Goal: Information Seeking & Learning: Compare options

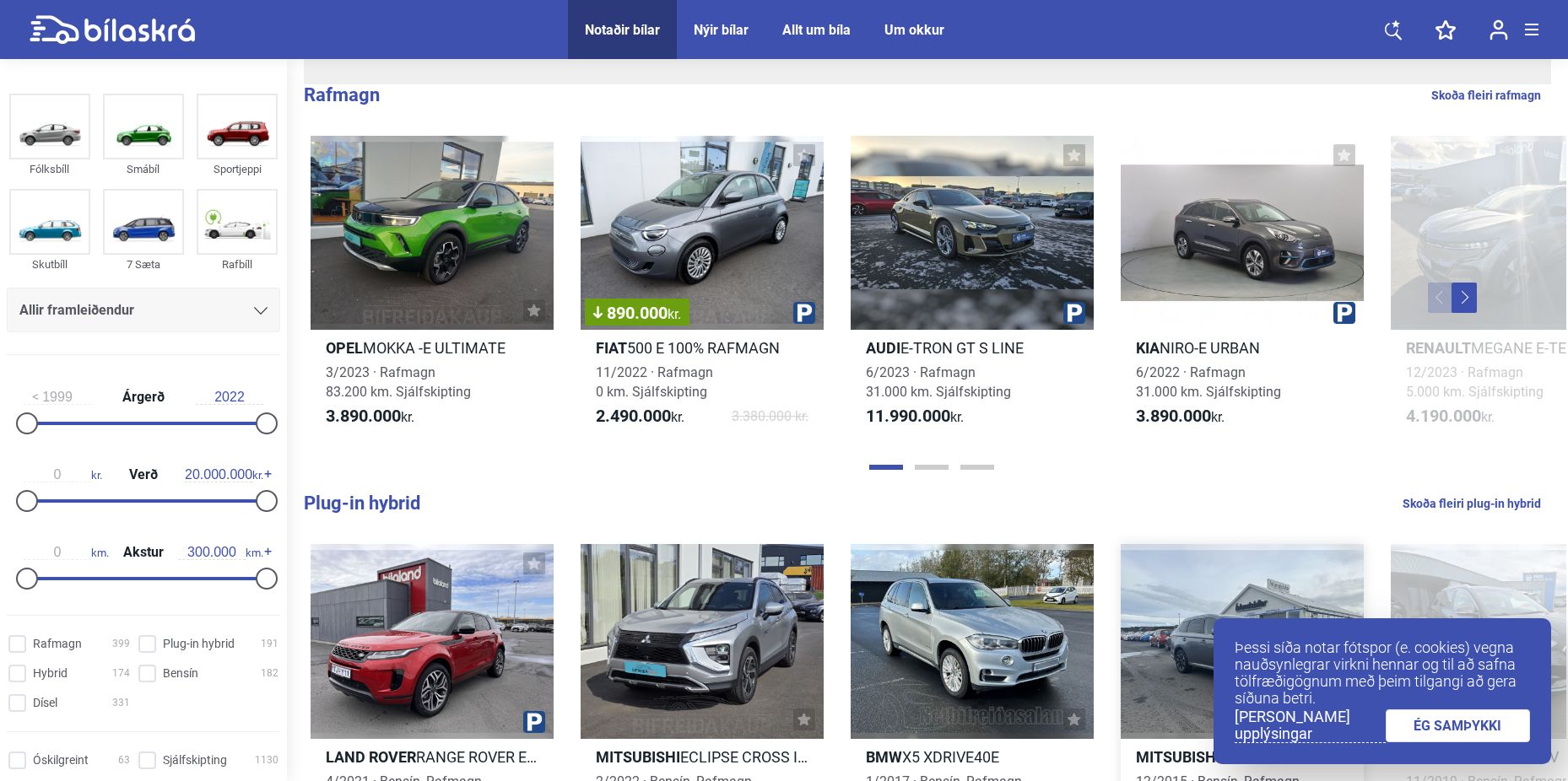
scroll to position [506, 0]
click at [1438, 725] on link "ÉG SAMÞYKKI" at bounding box center [1458, 726] width 145 height 33
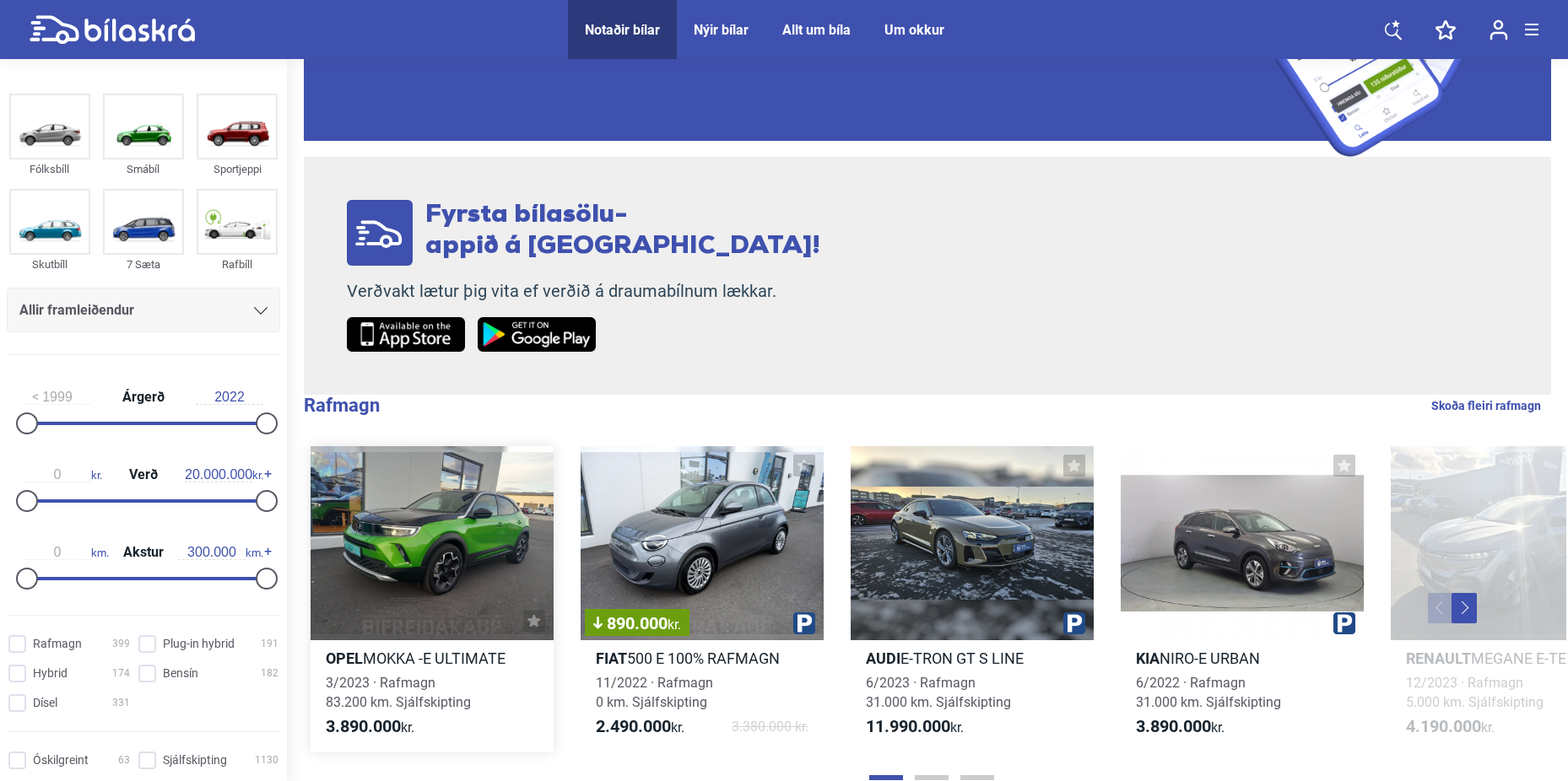
scroll to position [422, 0]
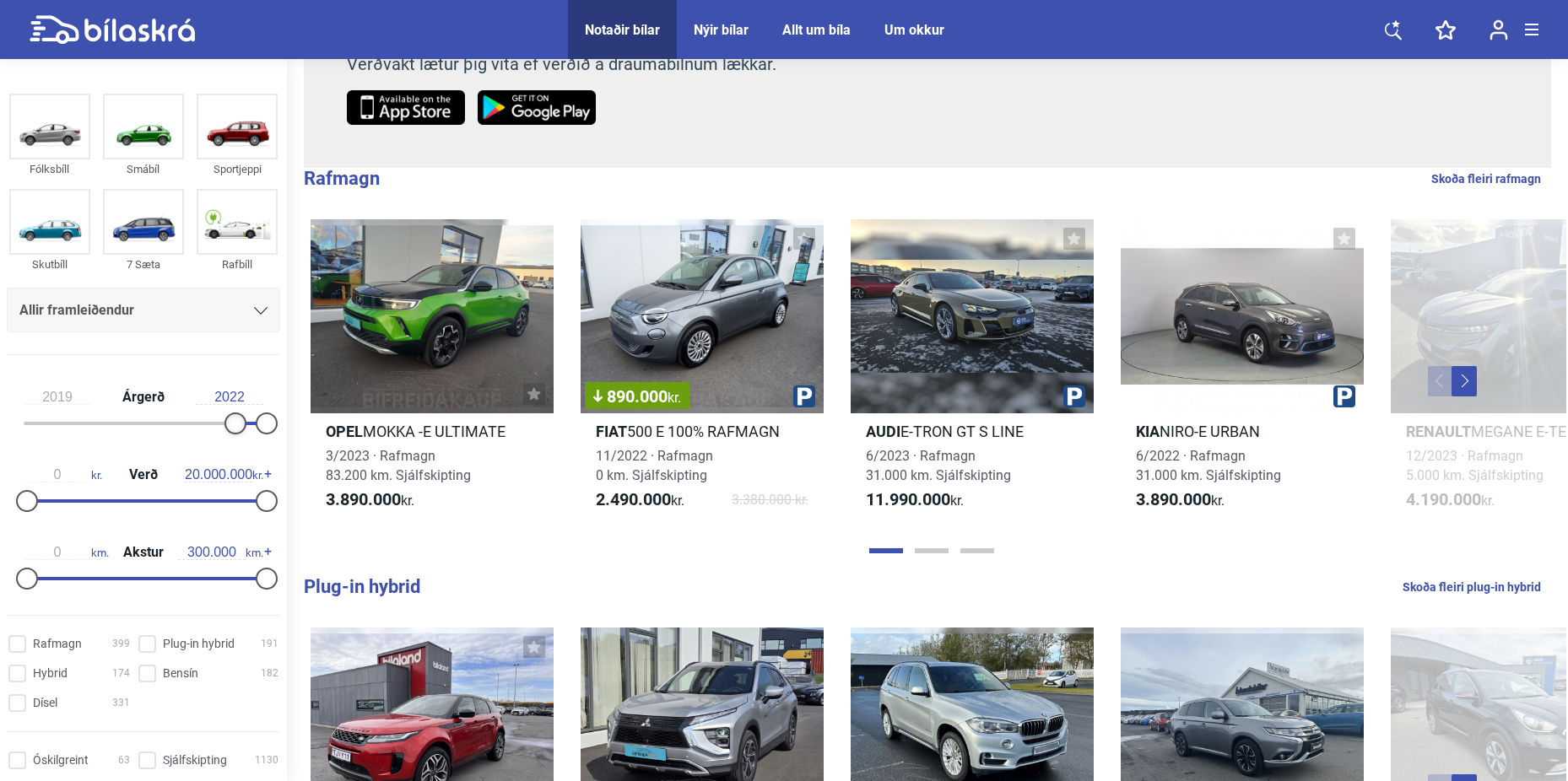
type input "2020"
drag, startPoint x: 24, startPoint y: 430, endPoint x: 234, endPoint y: 431, distance: 210.0
click at [235, 431] on div at bounding box center [246, 424] width 22 height 22
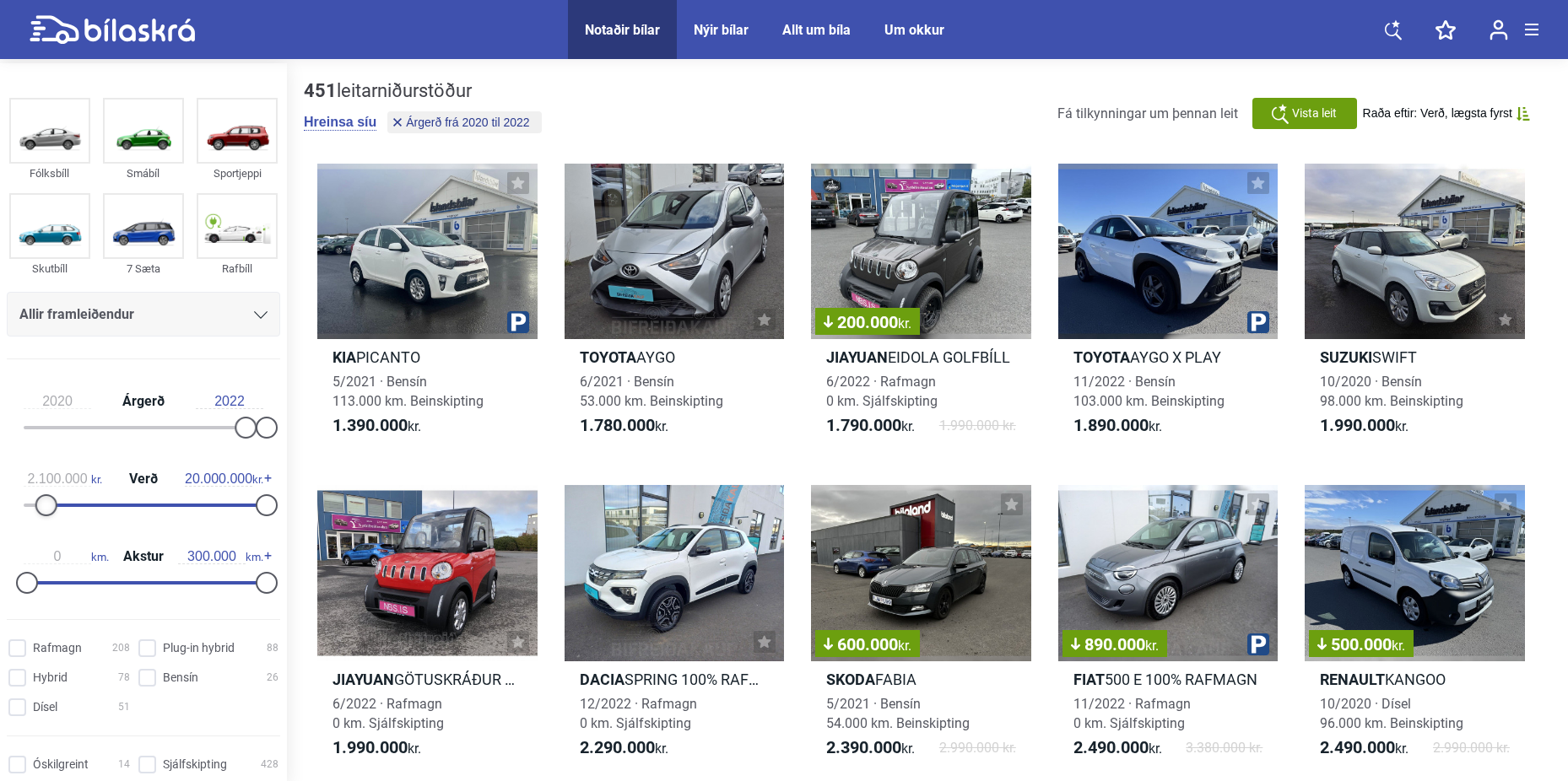
type input "2.200.000"
drag, startPoint x: 30, startPoint y: 494, endPoint x: 56, endPoint y: 491, distance: 26.2
click at [56, 491] on div "2.200.000 kr. Verð 20.000.000 kr." at bounding box center [143, 489] width 273 height 78
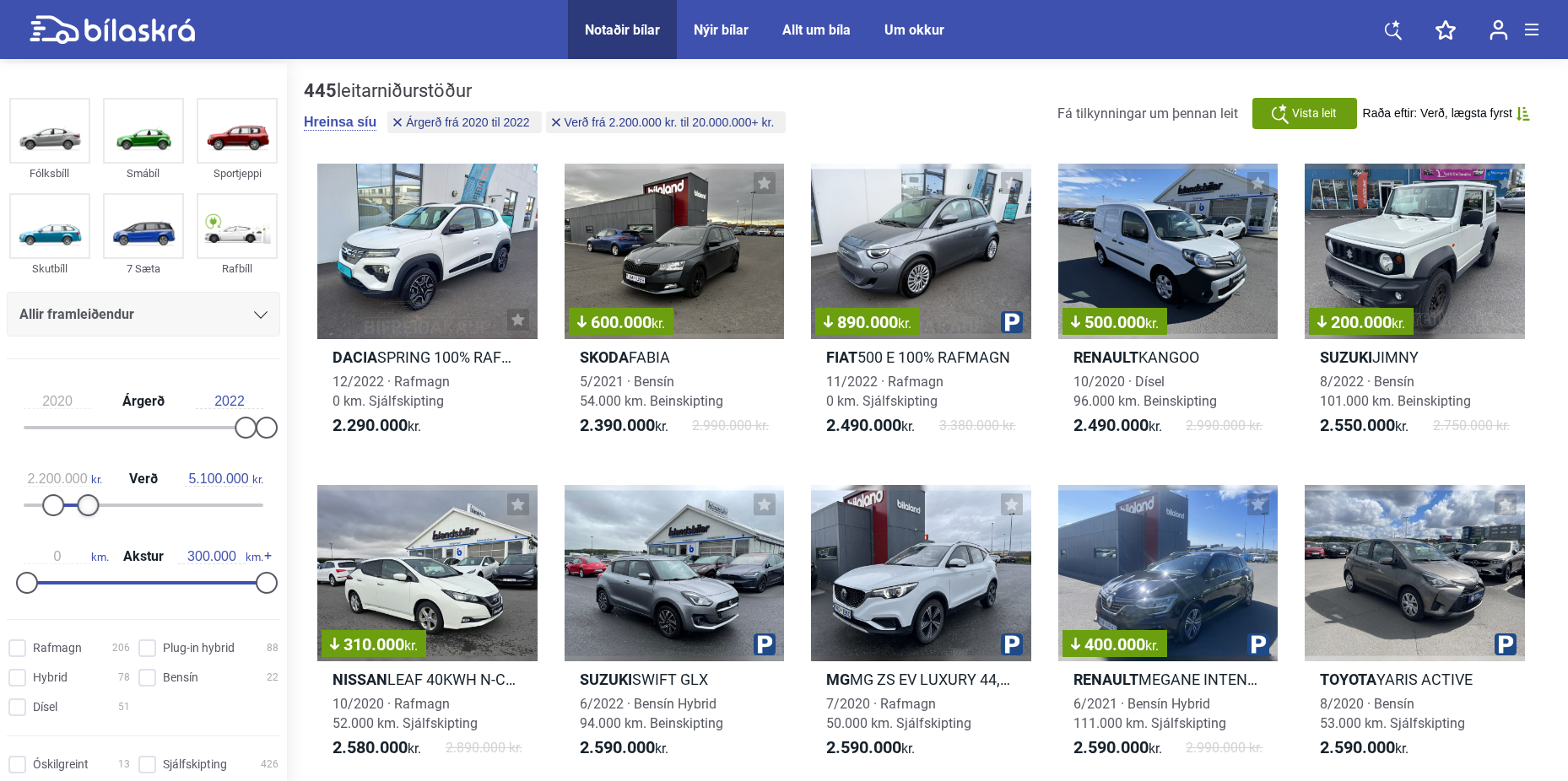
type input "5.000.000"
drag, startPoint x: 257, startPoint y: 503, endPoint x: 81, endPoint y: 486, distance: 176.8
click at [81, 486] on div "2.200.000 kr. Verð 5.000.000 kr." at bounding box center [143, 489] width 273 height 78
click at [81, 488] on div "2.200.000 kr. Verð 5.000.000 kr." at bounding box center [143, 489] width 273 height 78
type input "70.000"
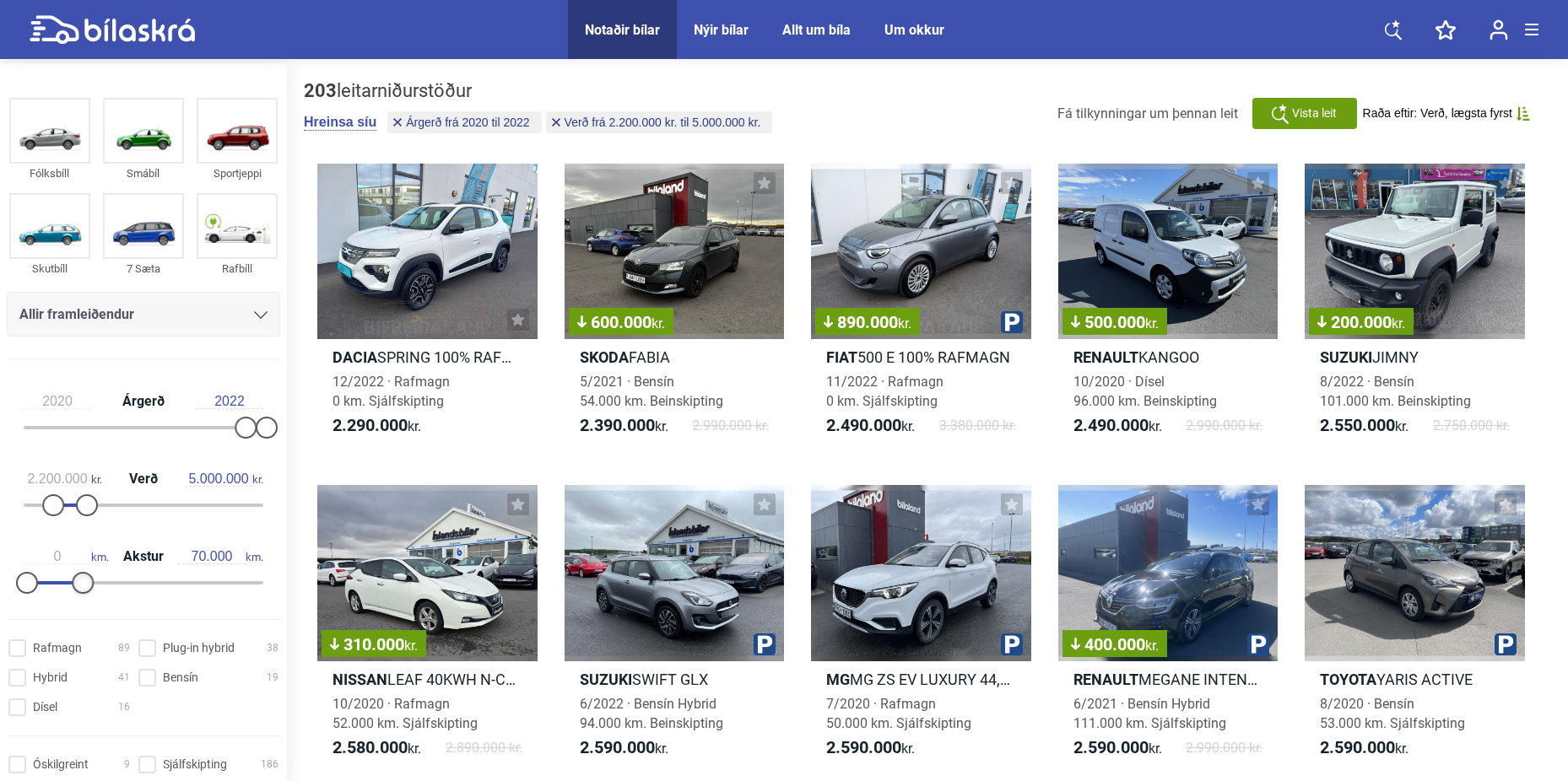
drag, startPoint x: 257, startPoint y: 584, endPoint x: 79, endPoint y: 586, distance: 178.0
click at [79, 586] on div at bounding box center [83, 583] width 22 height 22
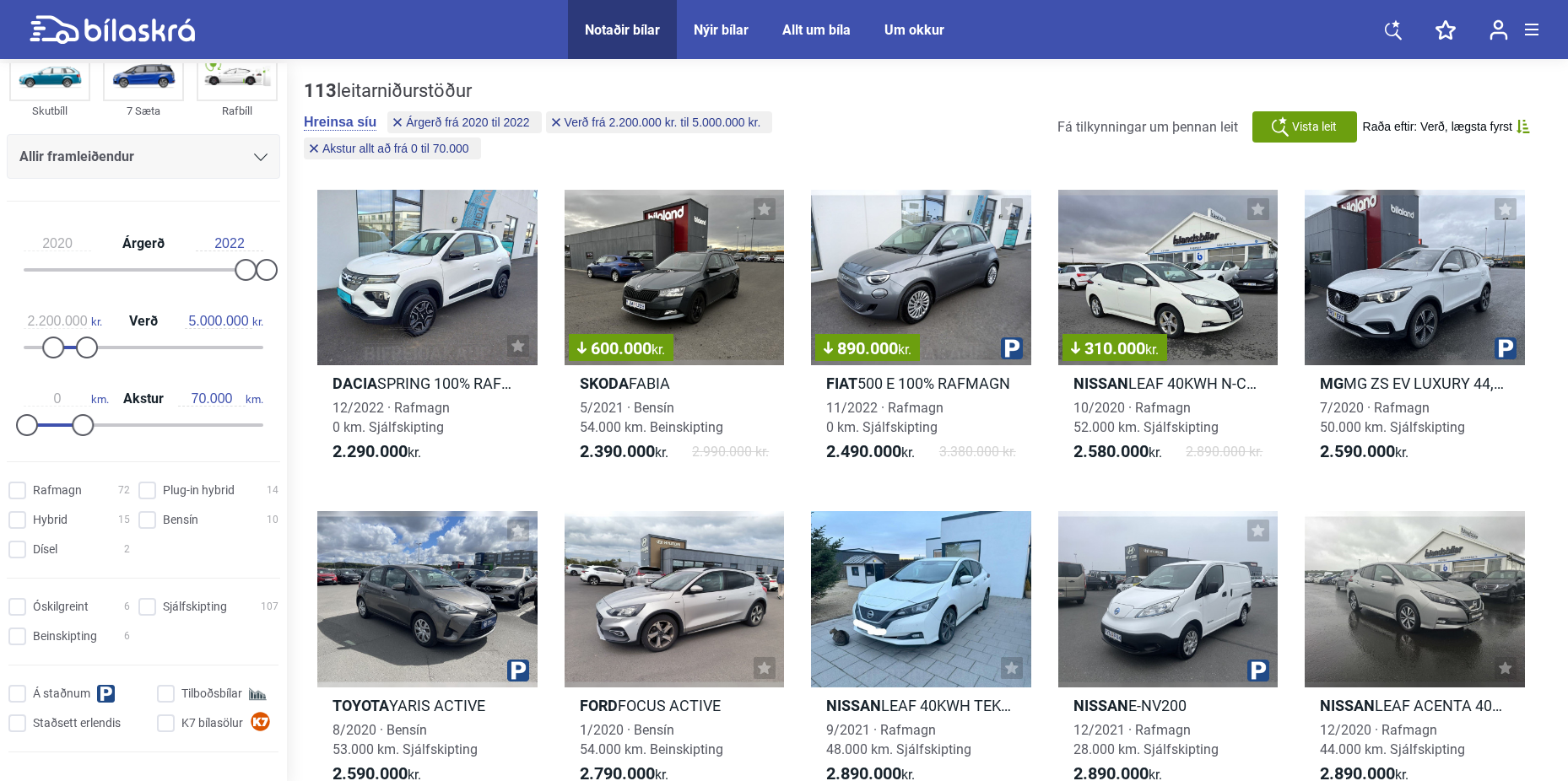
scroll to position [169, 0]
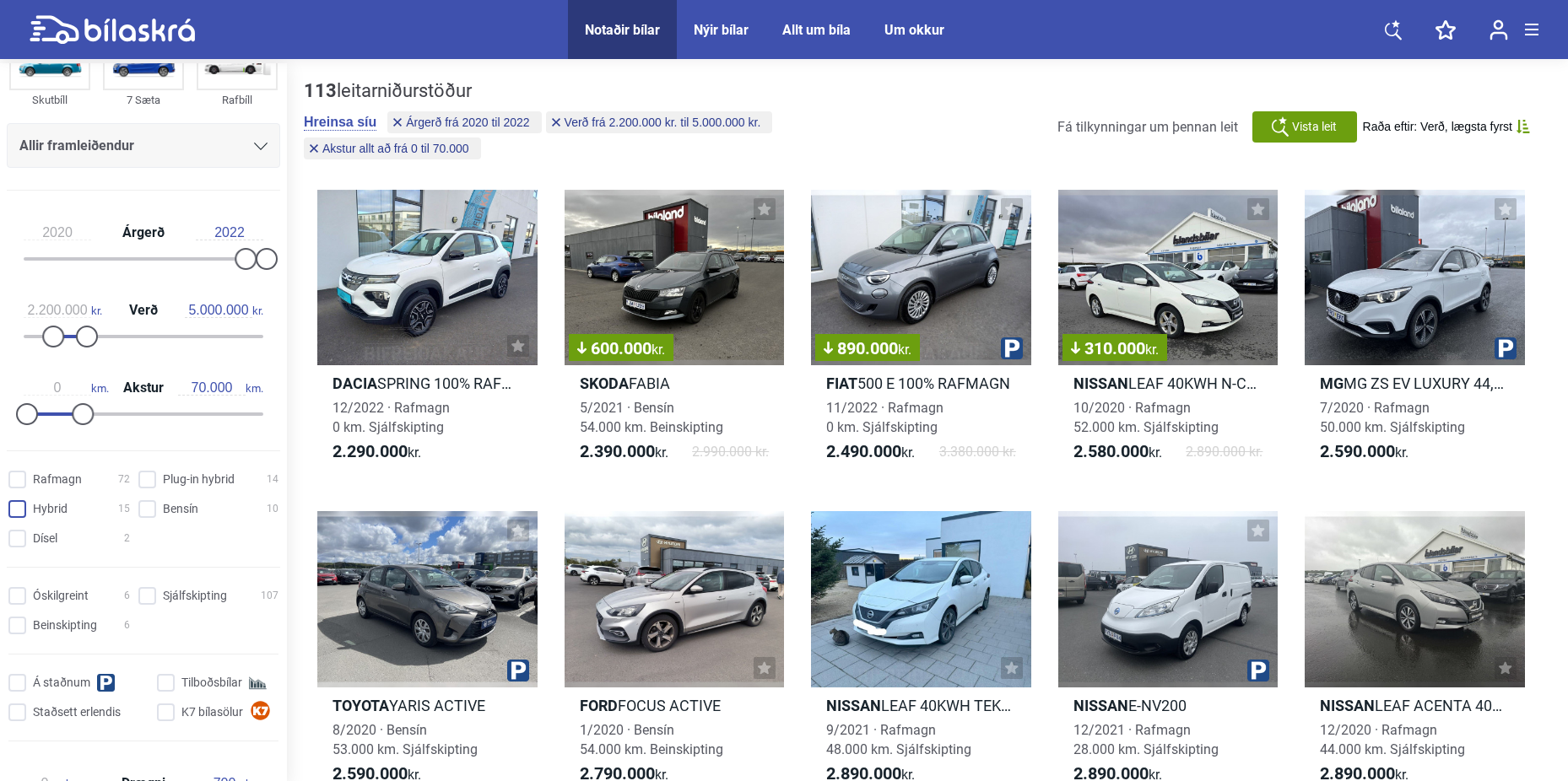
click at [16, 508] on input "Hybrid 15" at bounding box center [71, 510] width 122 height 17
checkbox input "true"
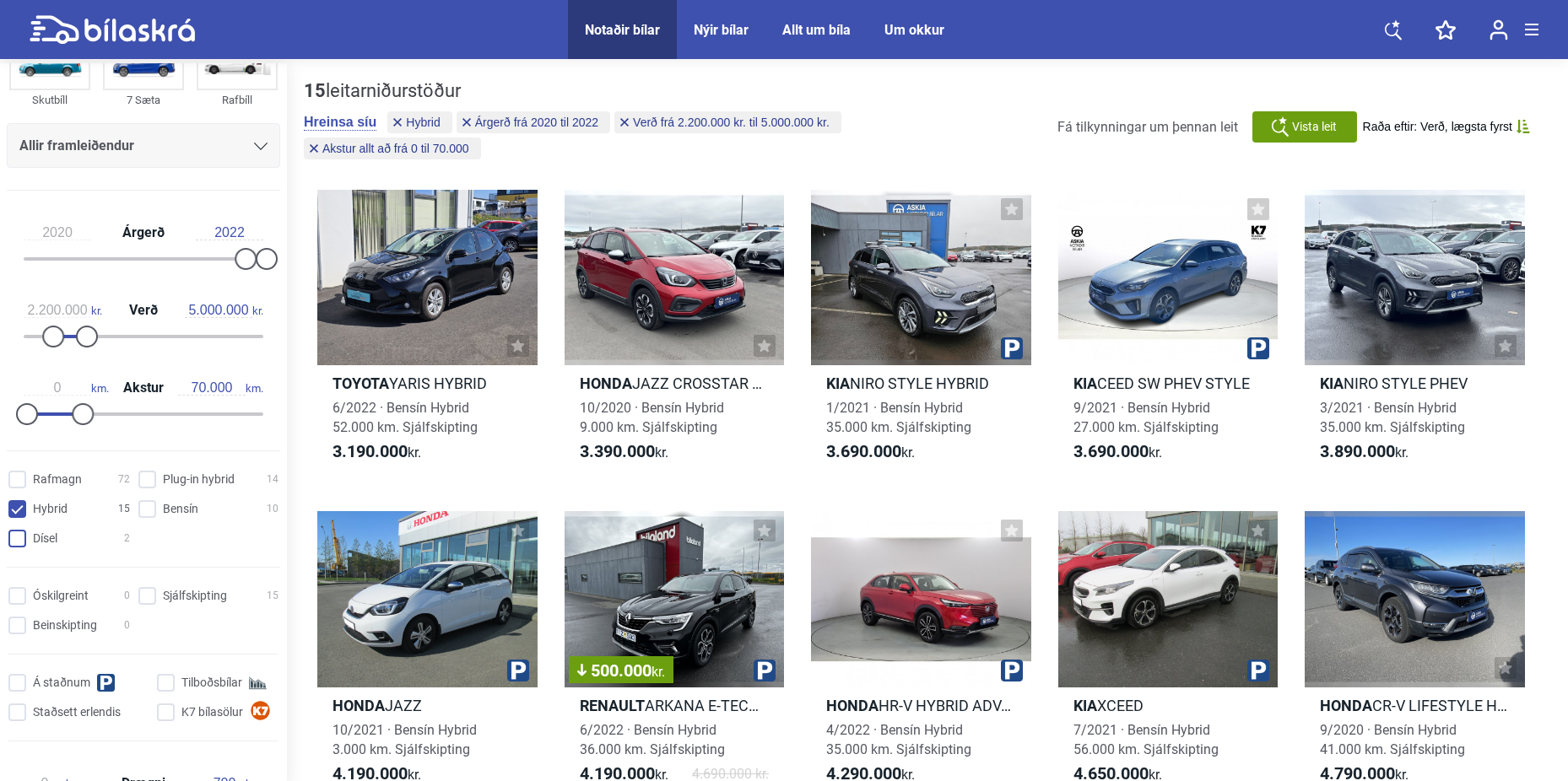
click at [15, 544] on input "Dísel 2" at bounding box center [71, 539] width 122 height 17
checkbox input "true"
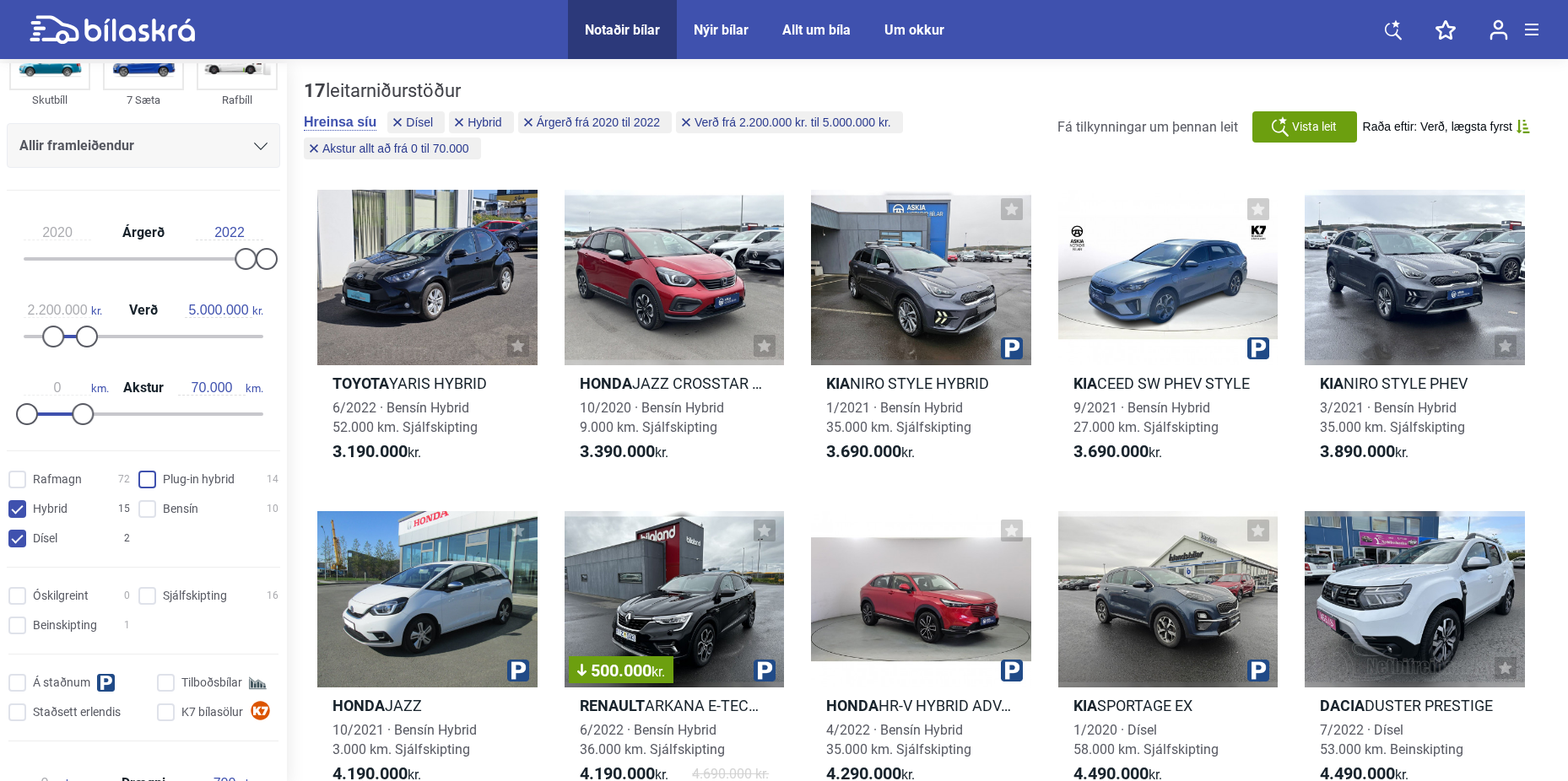
click at [148, 480] on hybrid "Plug-in hybrid 14" at bounding box center [210, 480] width 140 height 17
checkbox hybrid "true"
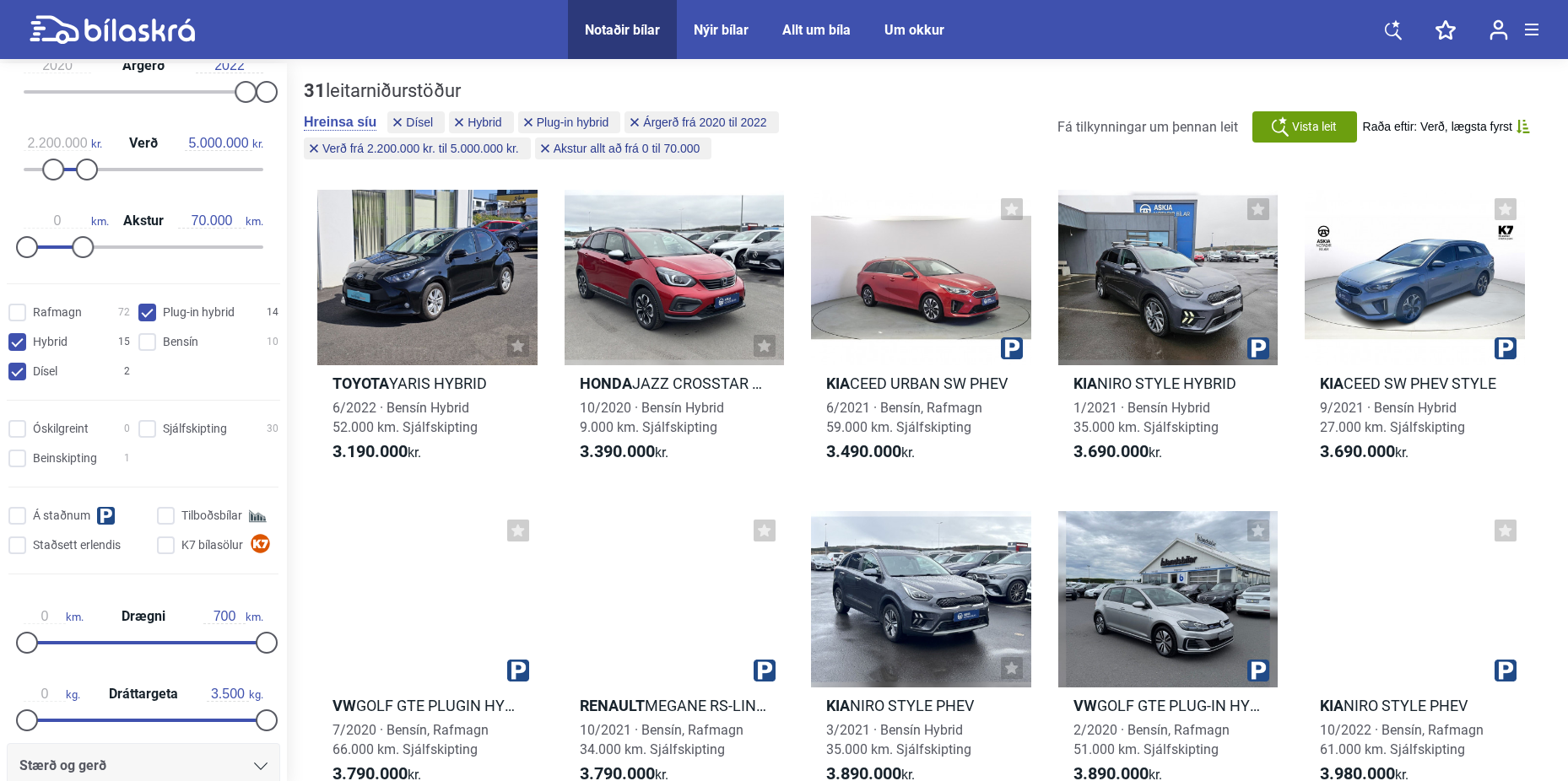
scroll to position [337, 0]
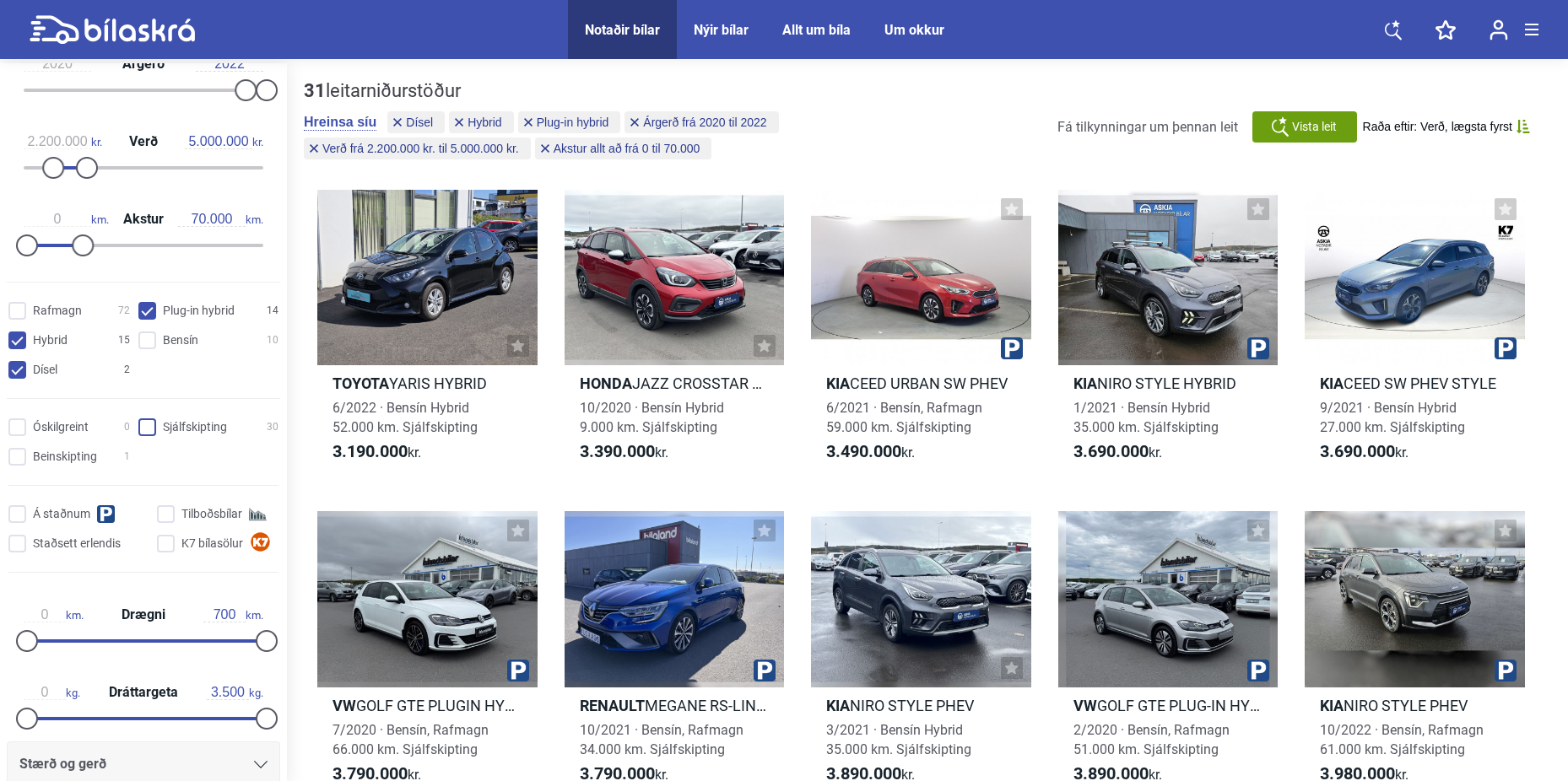
click at [143, 422] on input "Sjálfskipting 30" at bounding box center [210, 427] width 140 height 17
checkbox input "true"
